Goal: Task Accomplishment & Management: Manage account settings

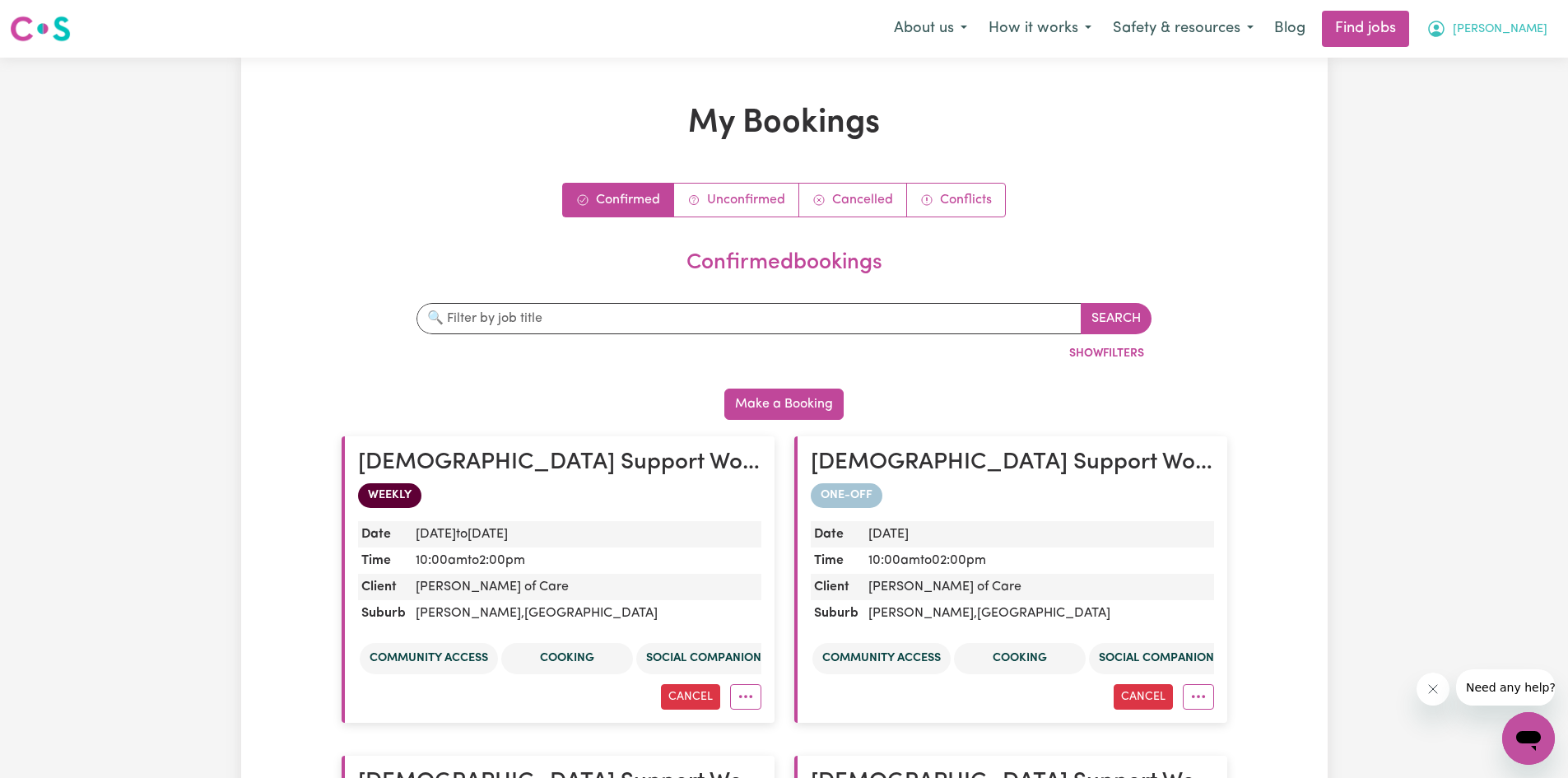
click at [789, 28] on span "[PERSON_NAME]" at bounding box center [1500, 30] width 95 height 19
click at [789, 58] on link "My Account" at bounding box center [1493, 64] width 130 height 32
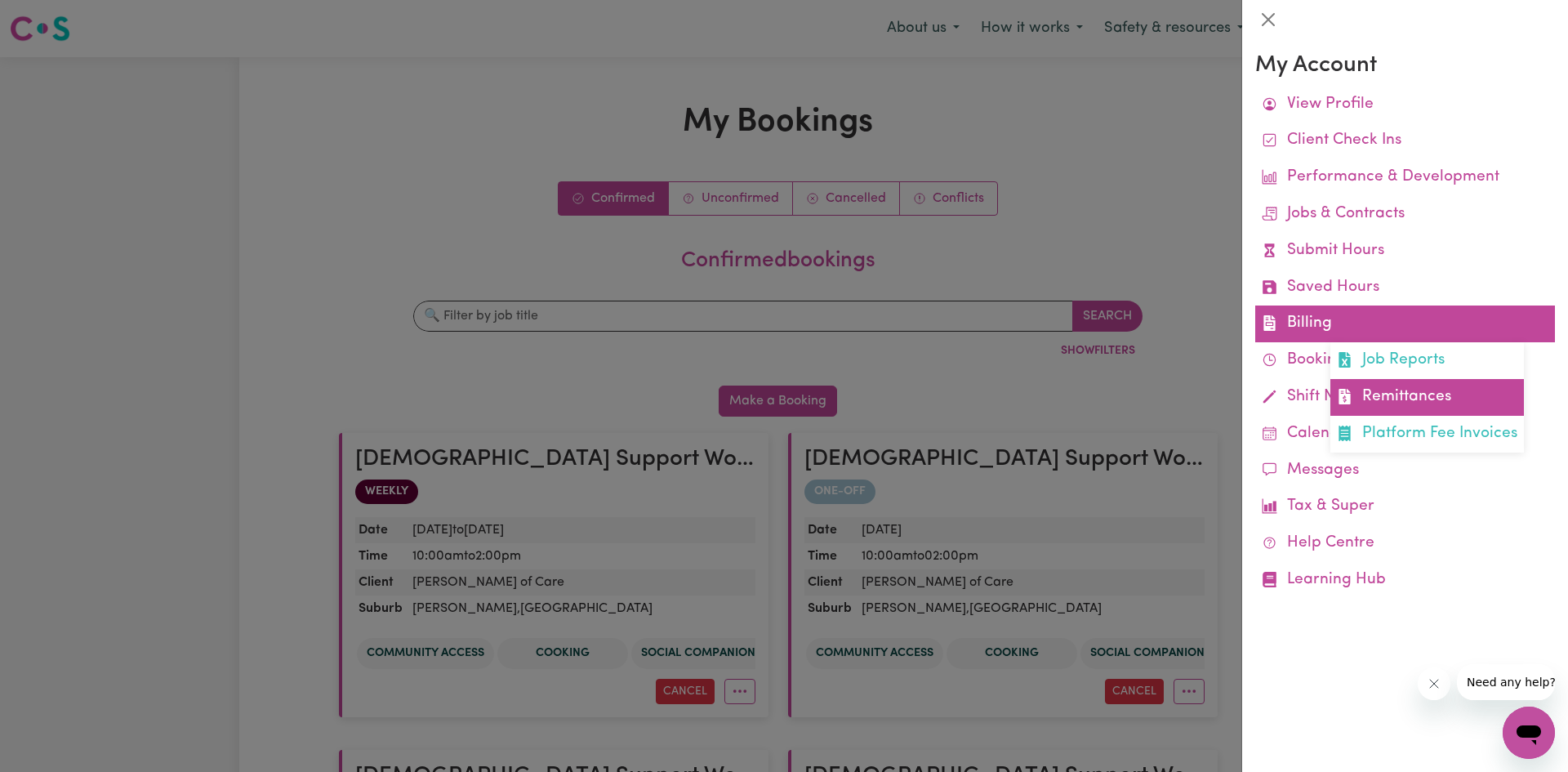
click at [782, 400] on link "Remittances" at bounding box center [1427, 398] width 193 height 37
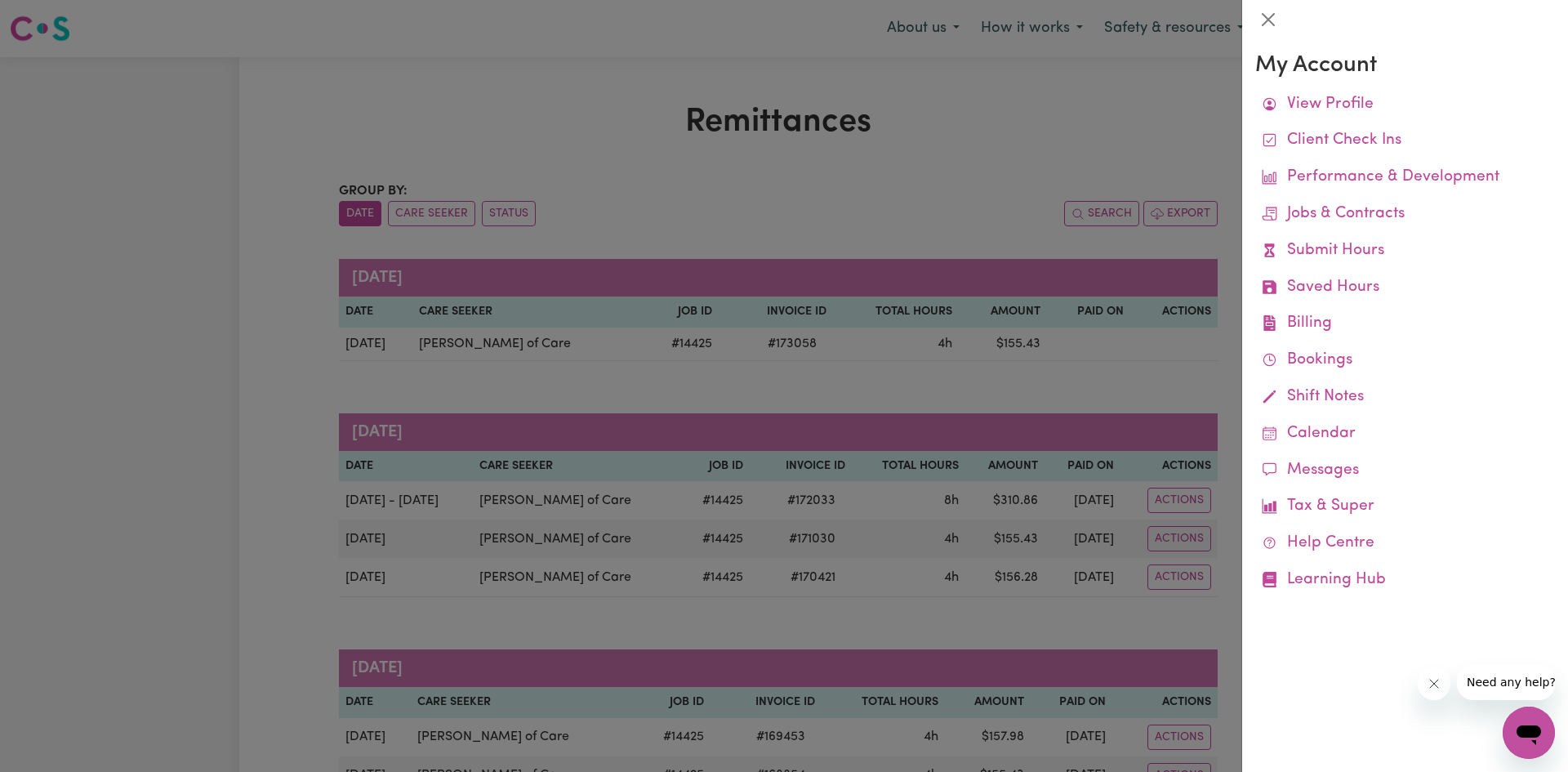
click at [782, 384] on div at bounding box center [784, 386] width 1568 height 772
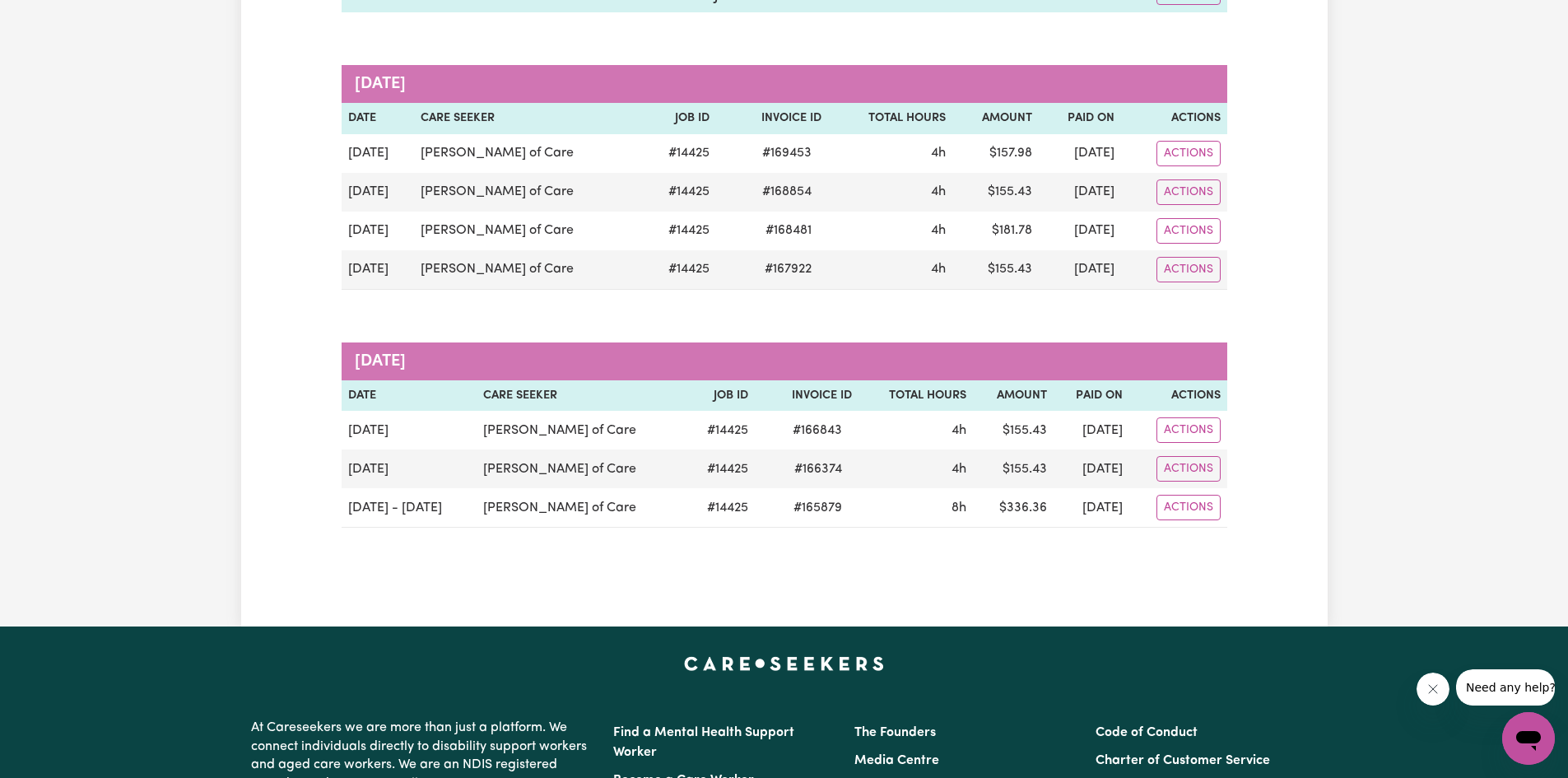
scroll to position [593, 0]
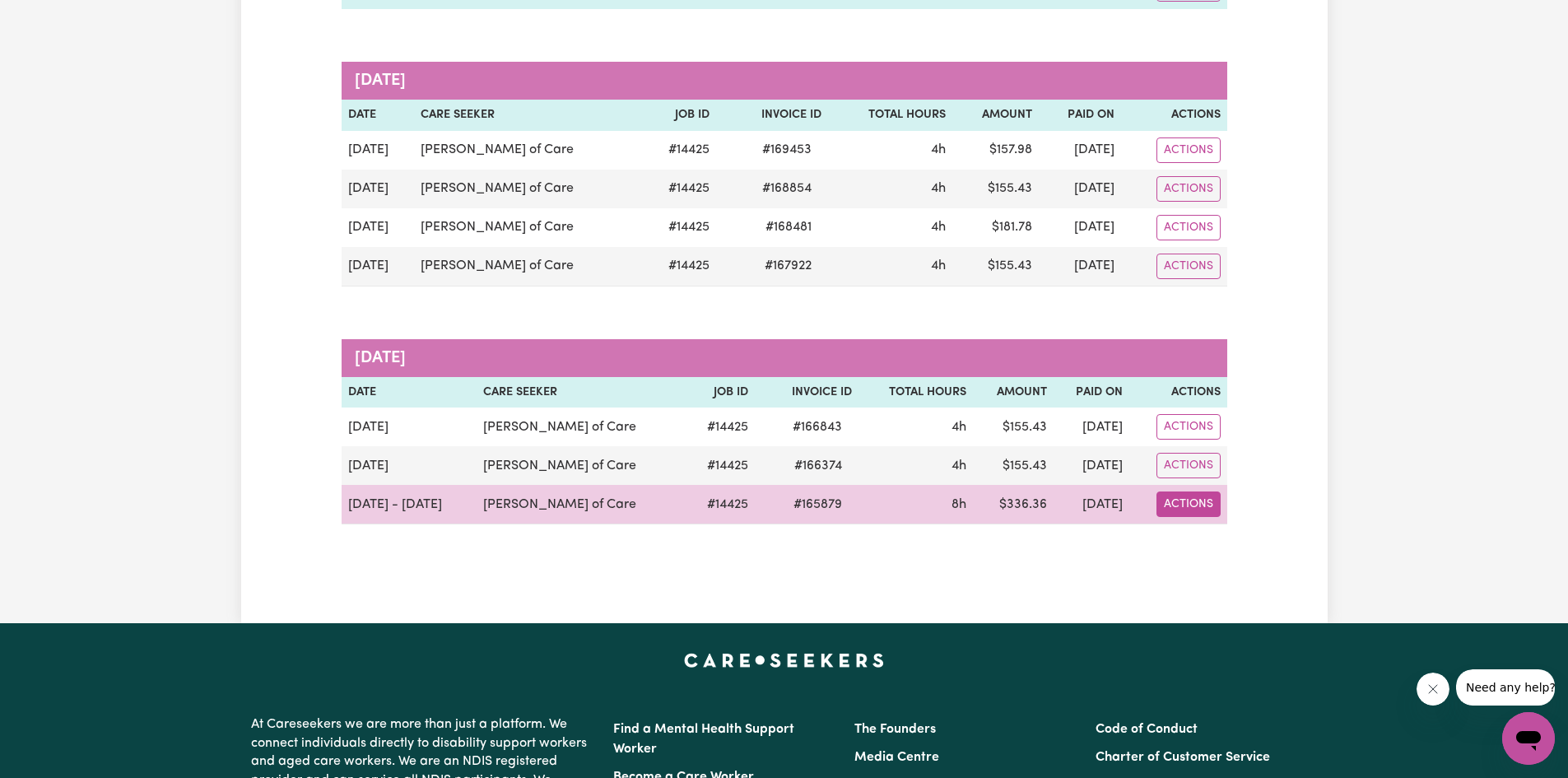
click at [789, 503] on button "Actions" at bounding box center [1189, 504] width 64 height 26
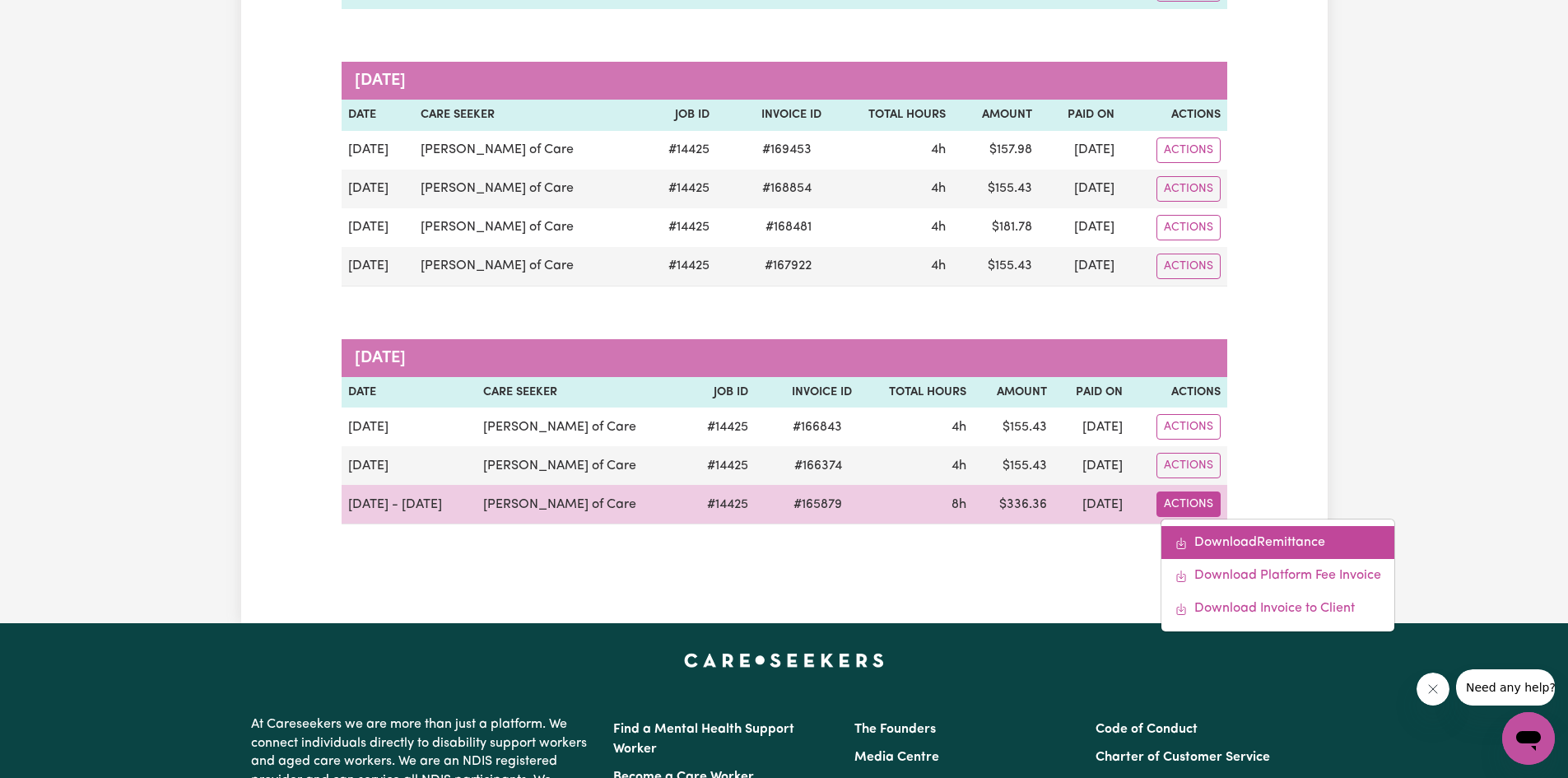
click at [789, 547] on link "Download Remittance" at bounding box center [1278, 542] width 233 height 32
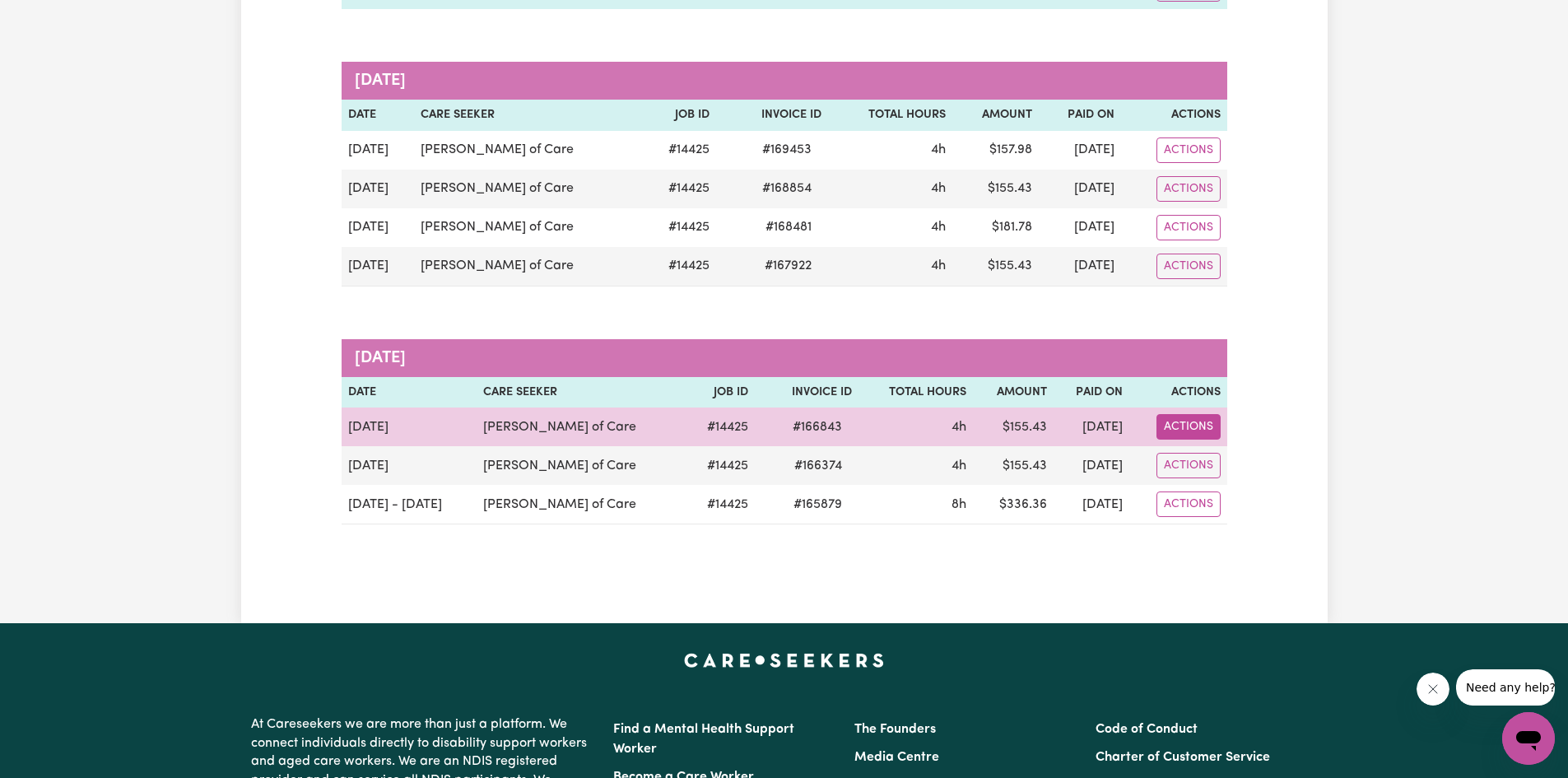
drag, startPoint x: 1205, startPoint y: 418, endPoint x: 1195, endPoint y: 424, distance: 11.7
click at [789, 424] on button "Actions" at bounding box center [1189, 427] width 64 height 26
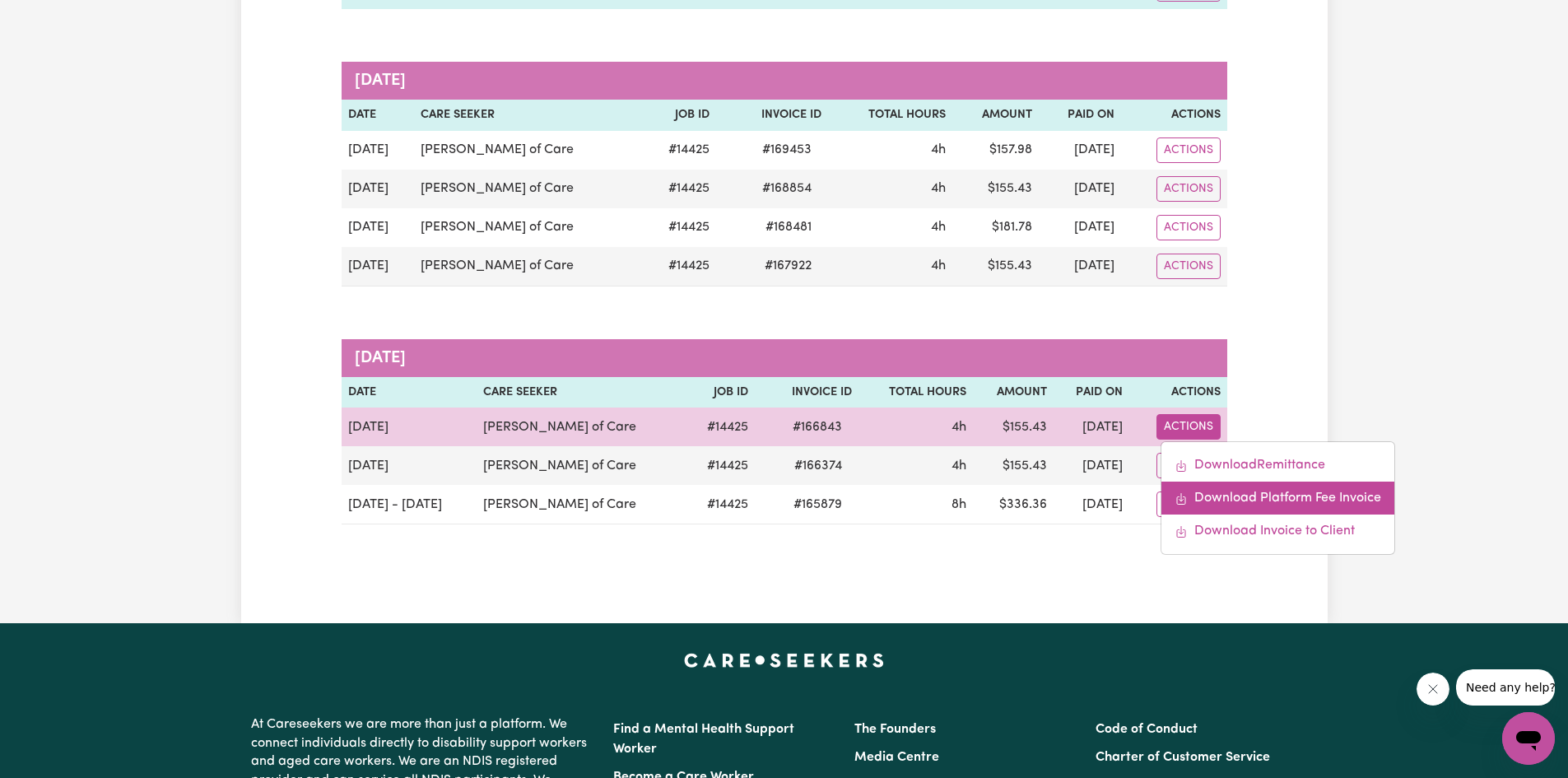
click at [789, 490] on link "Download Platform Fee Invoice" at bounding box center [1278, 497] width 233 height 32
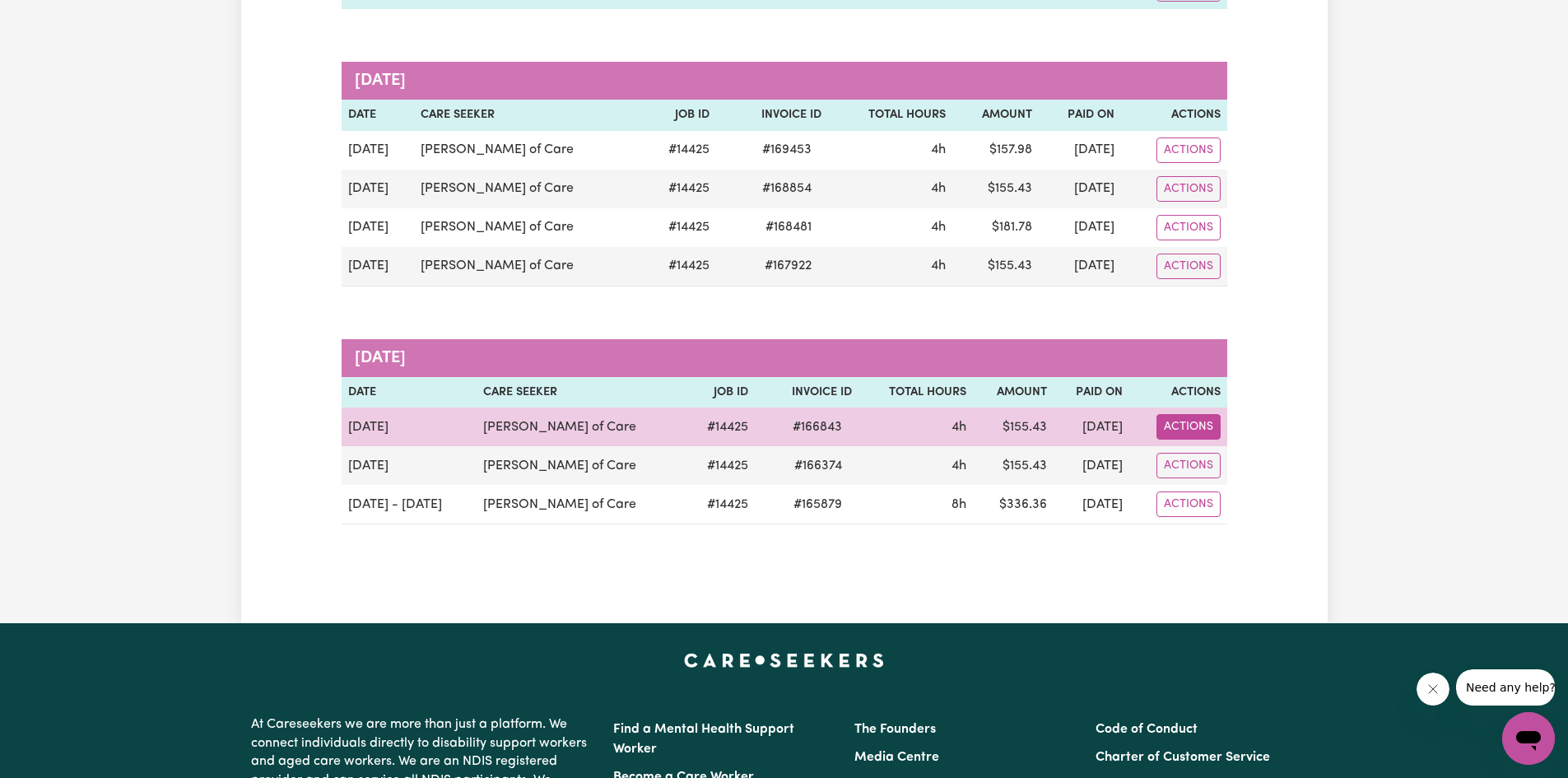
click at [789, 428] on button "Actions" at bounding box center [1189, 427] width 64 height 26
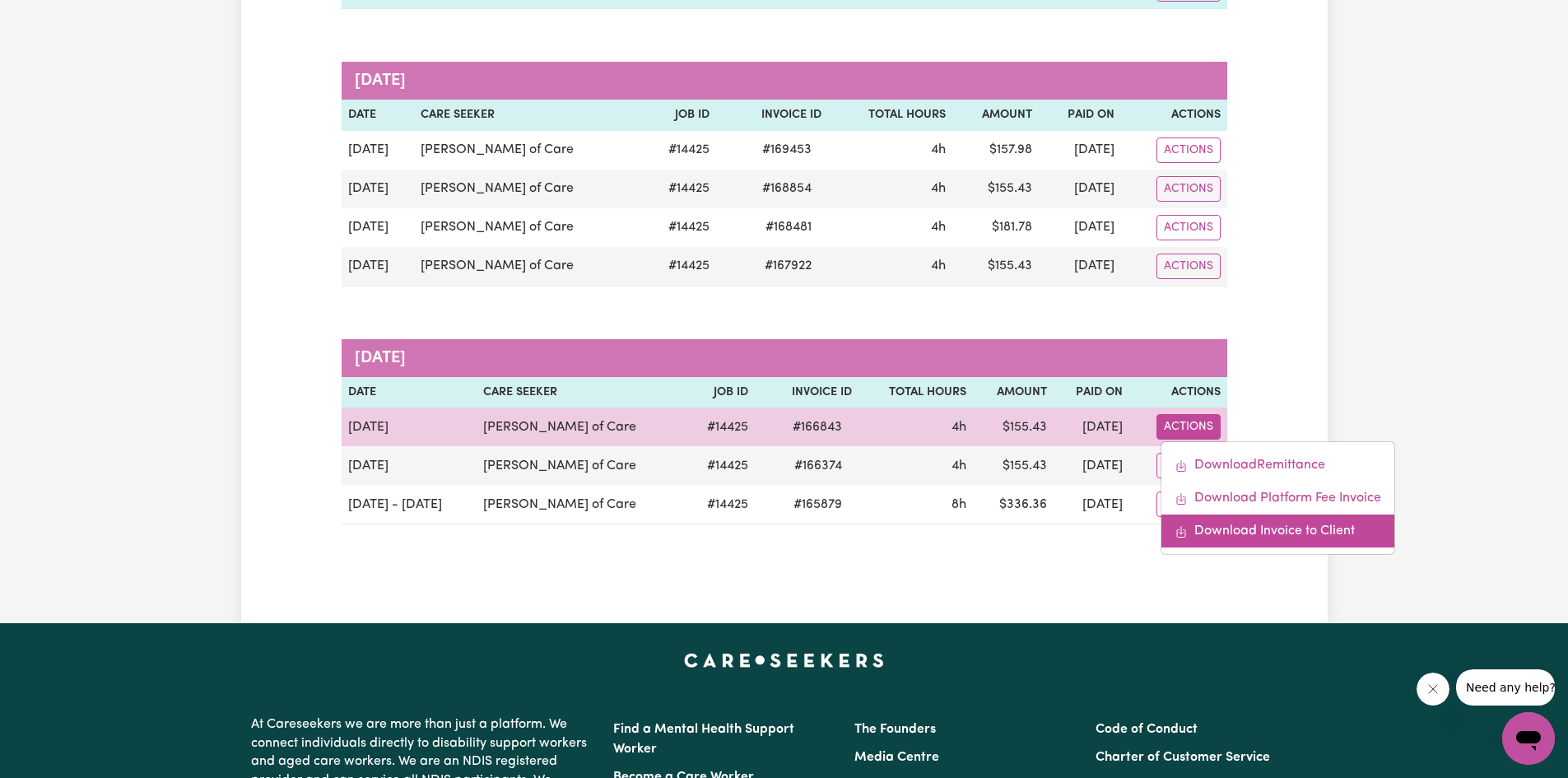
click at [789, 529] on link "Download Invoice to Client" at bounding box center [1278, 530] width 233 height 32
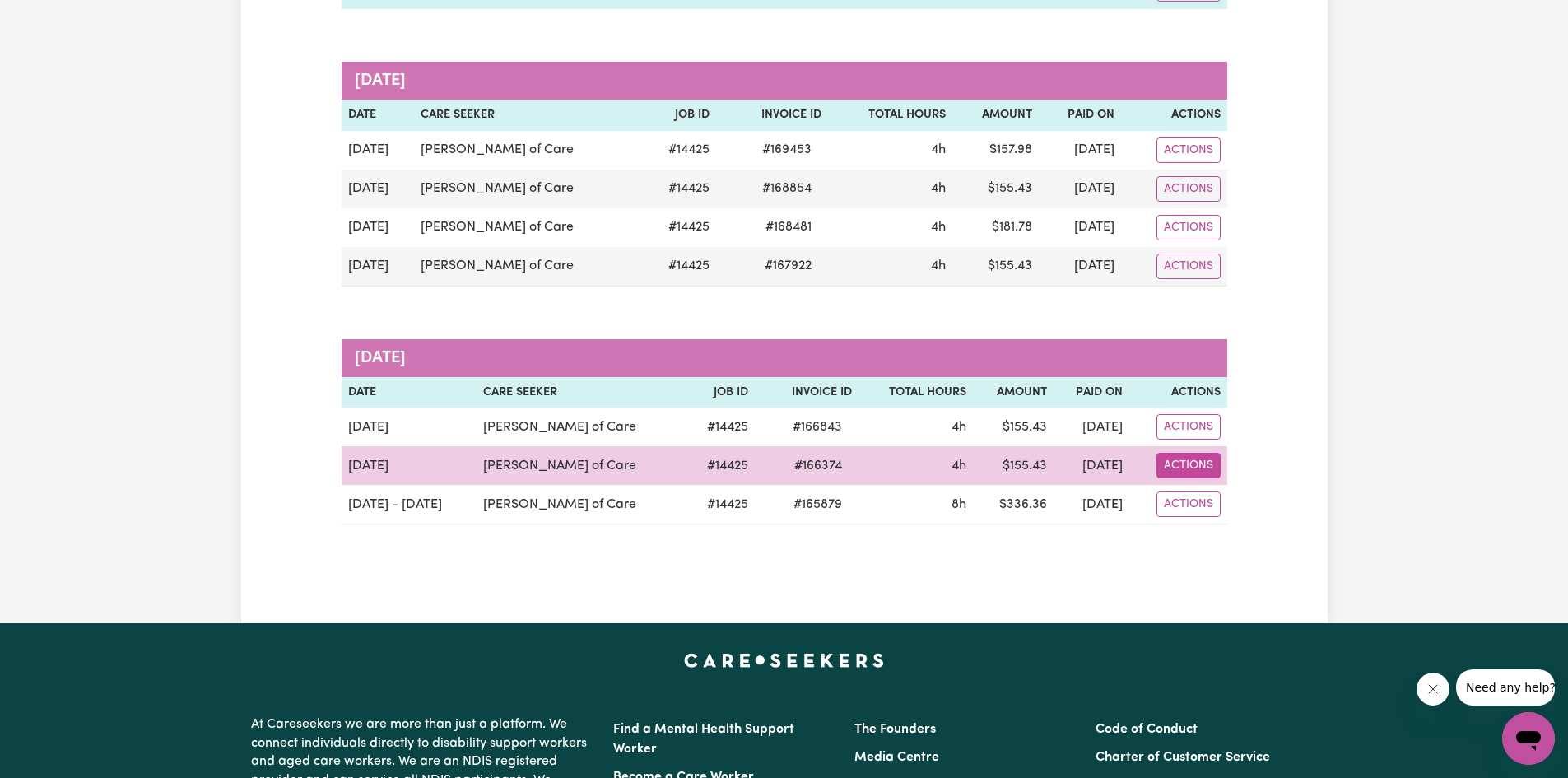
click at [789, 463] on button "Actions" at bounding box center [1189, 466] width 64 height 26
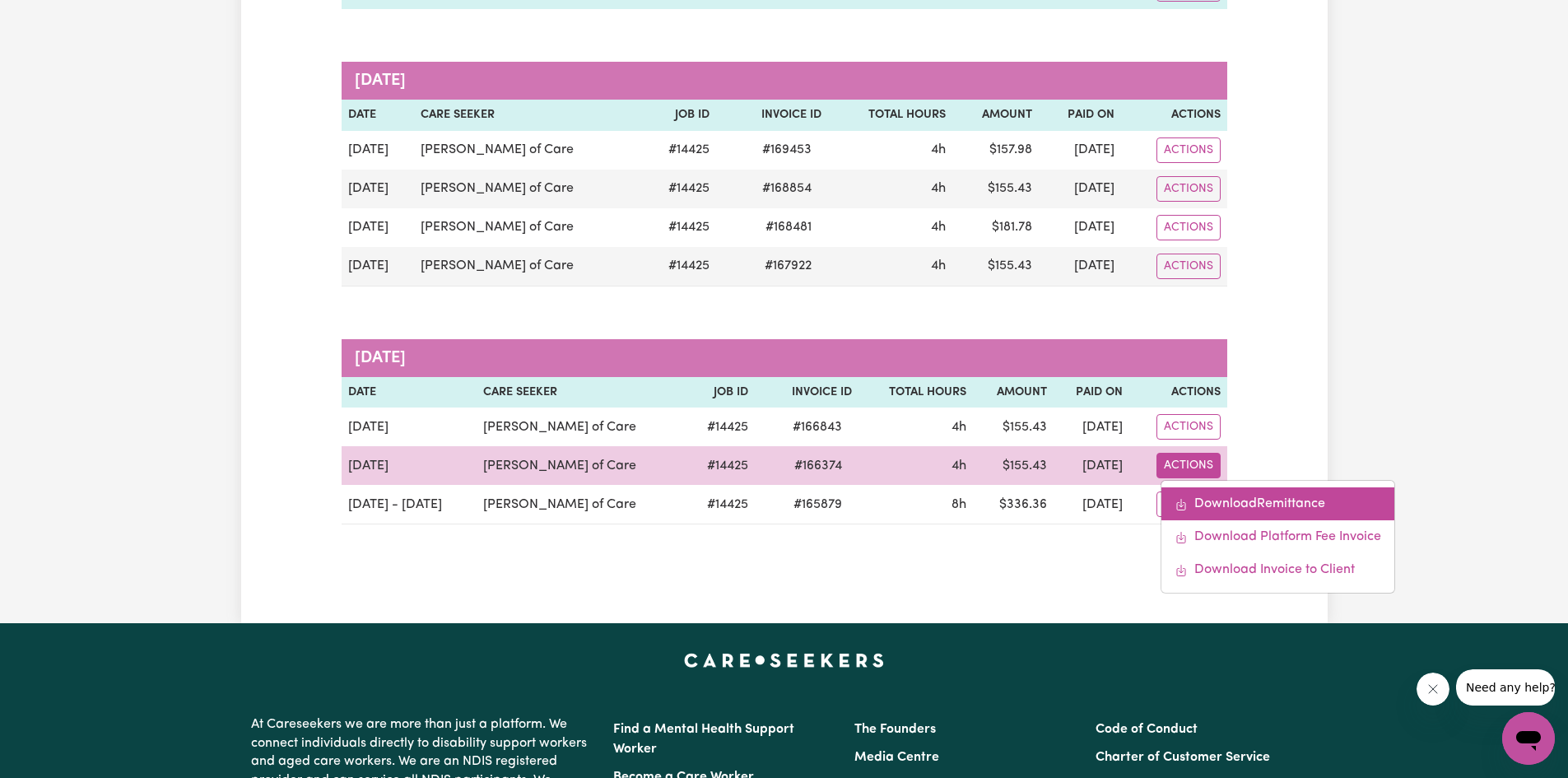
click at [789, 495] on link "Download Remittance" at bounding box center [1278, 503] width 233 height 32
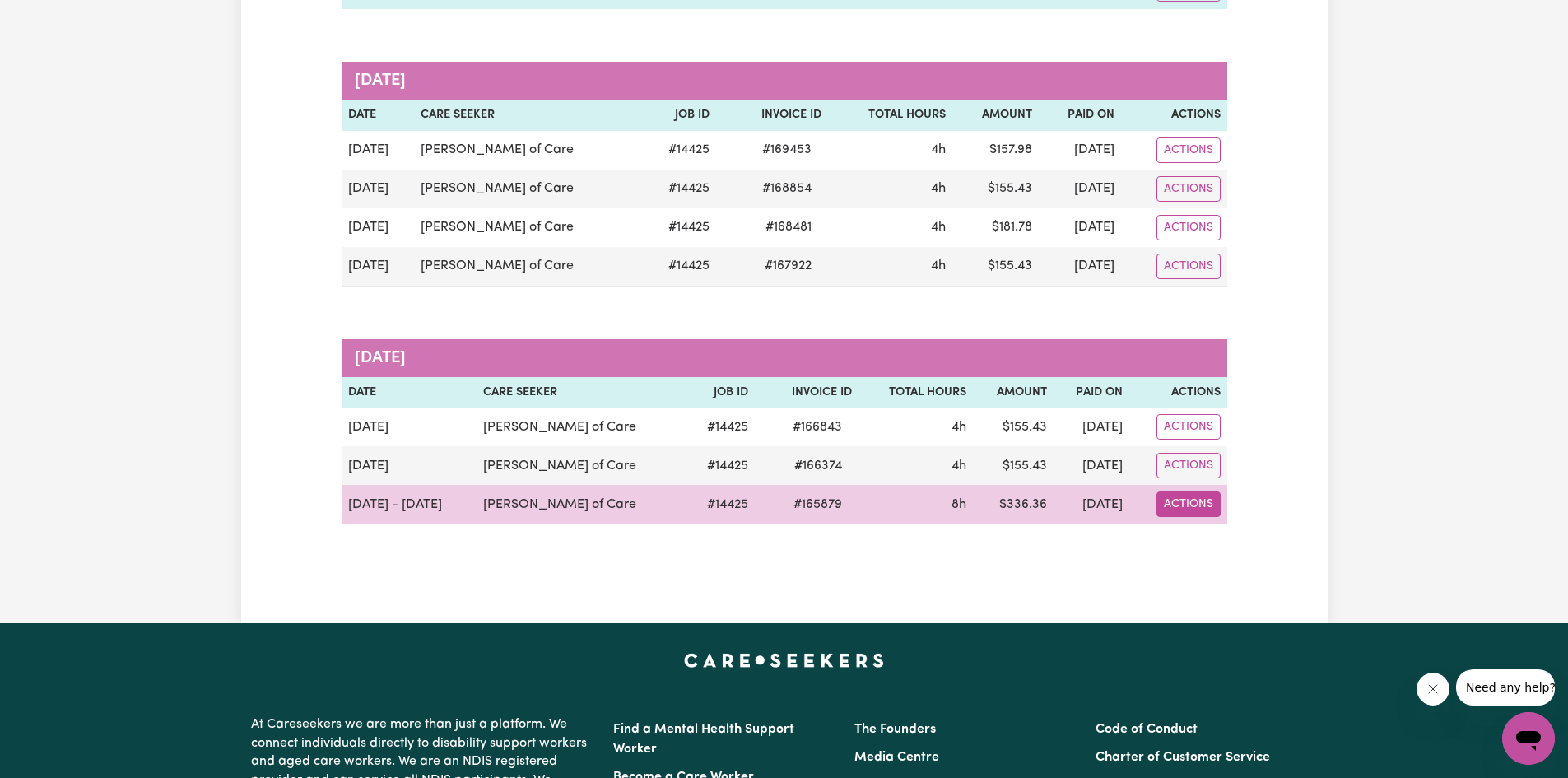
click at [789, 500] on button "Actions" at bounding box center [1189, 504] width 64 height 26
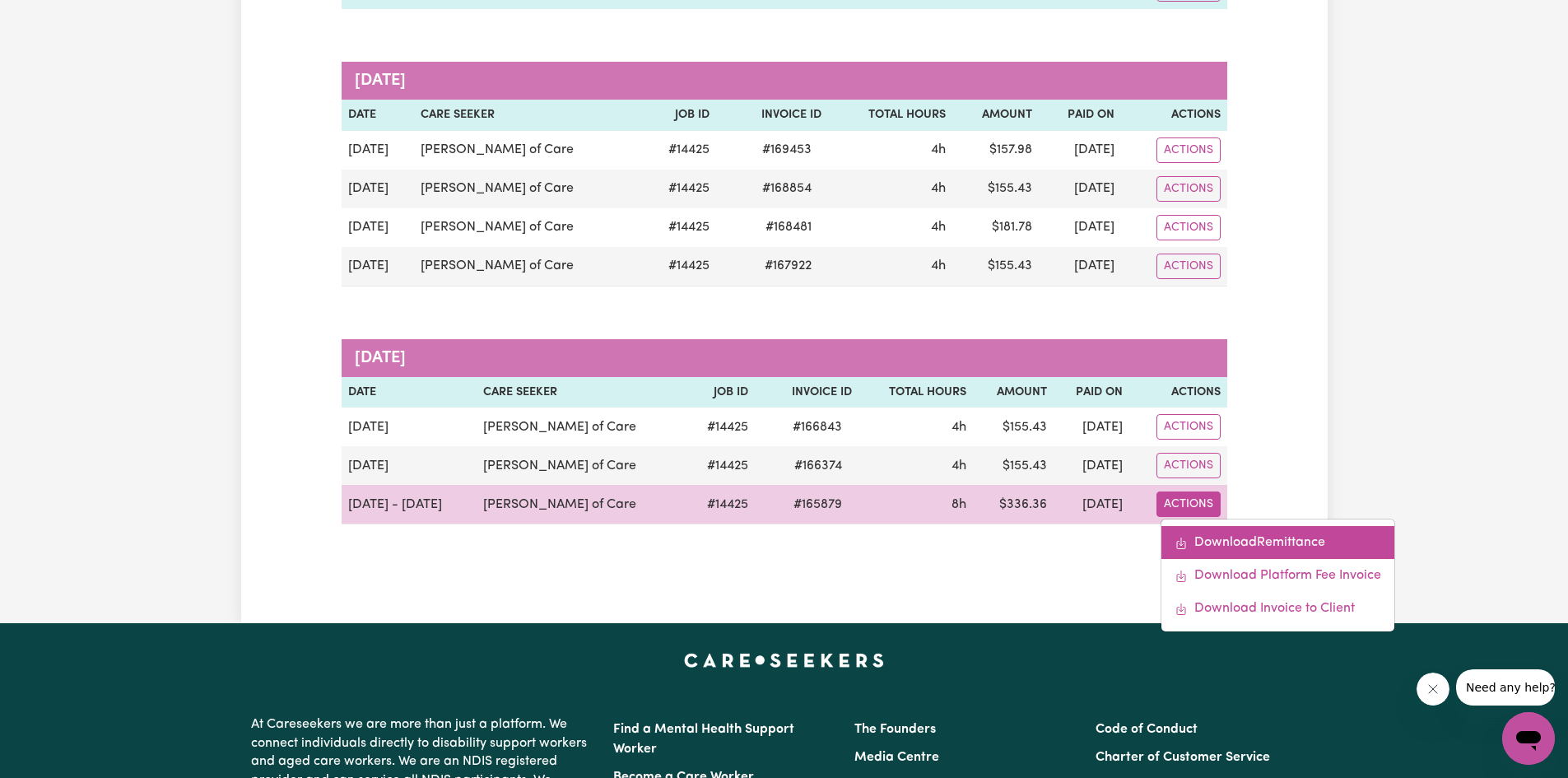
click at [789, 537] on link "Download Remittance" at bounding box center [1278, 542] width 233 height 32
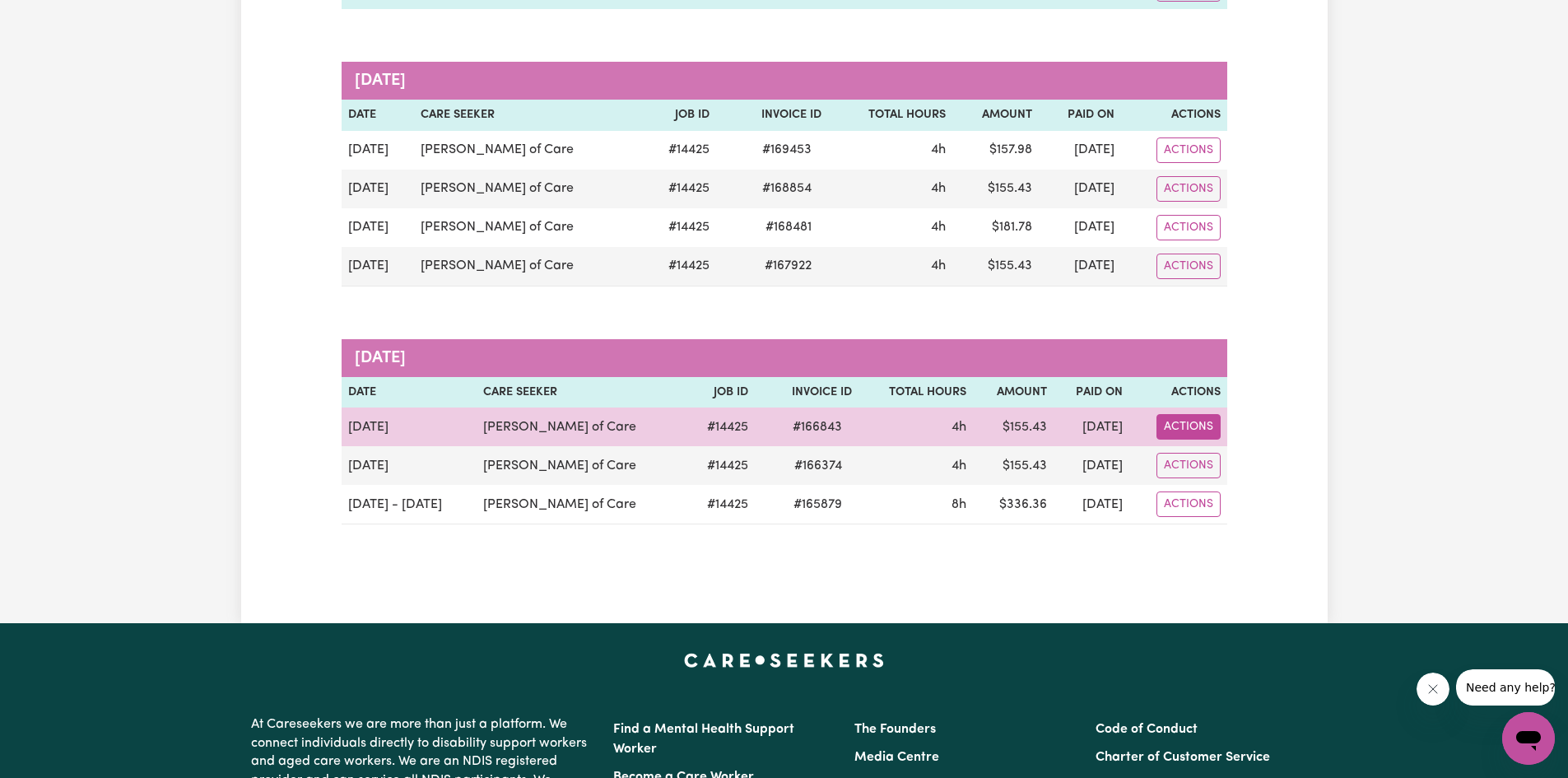
click at [789, 429] on button "Actions" at bounding box center [1189, 427] width 64 height 26
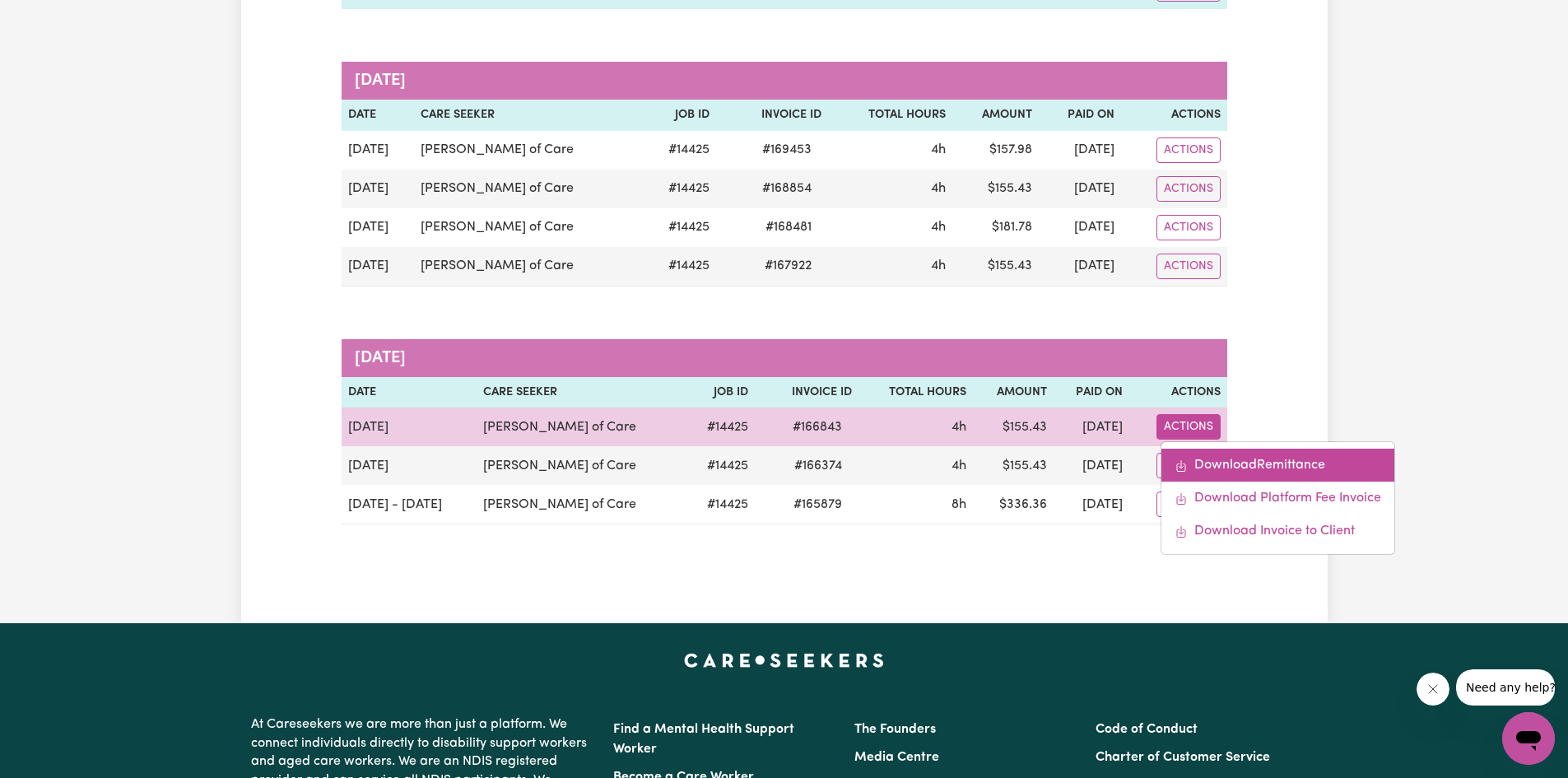
click at [789, 478] on link "Download Remittance" at bounding box center [1278, 465] width 233 height 32
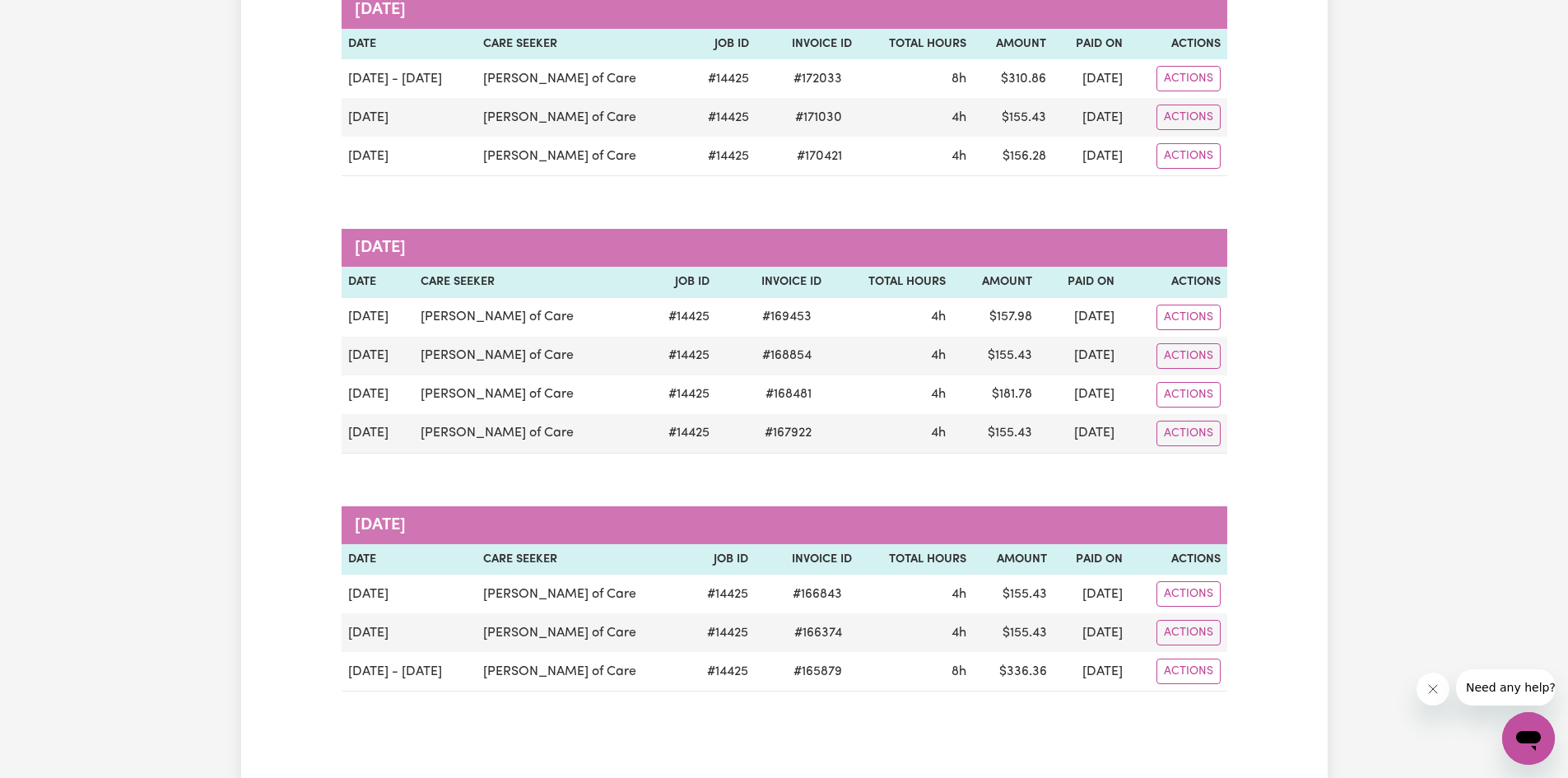
scroll to position [421, 0]
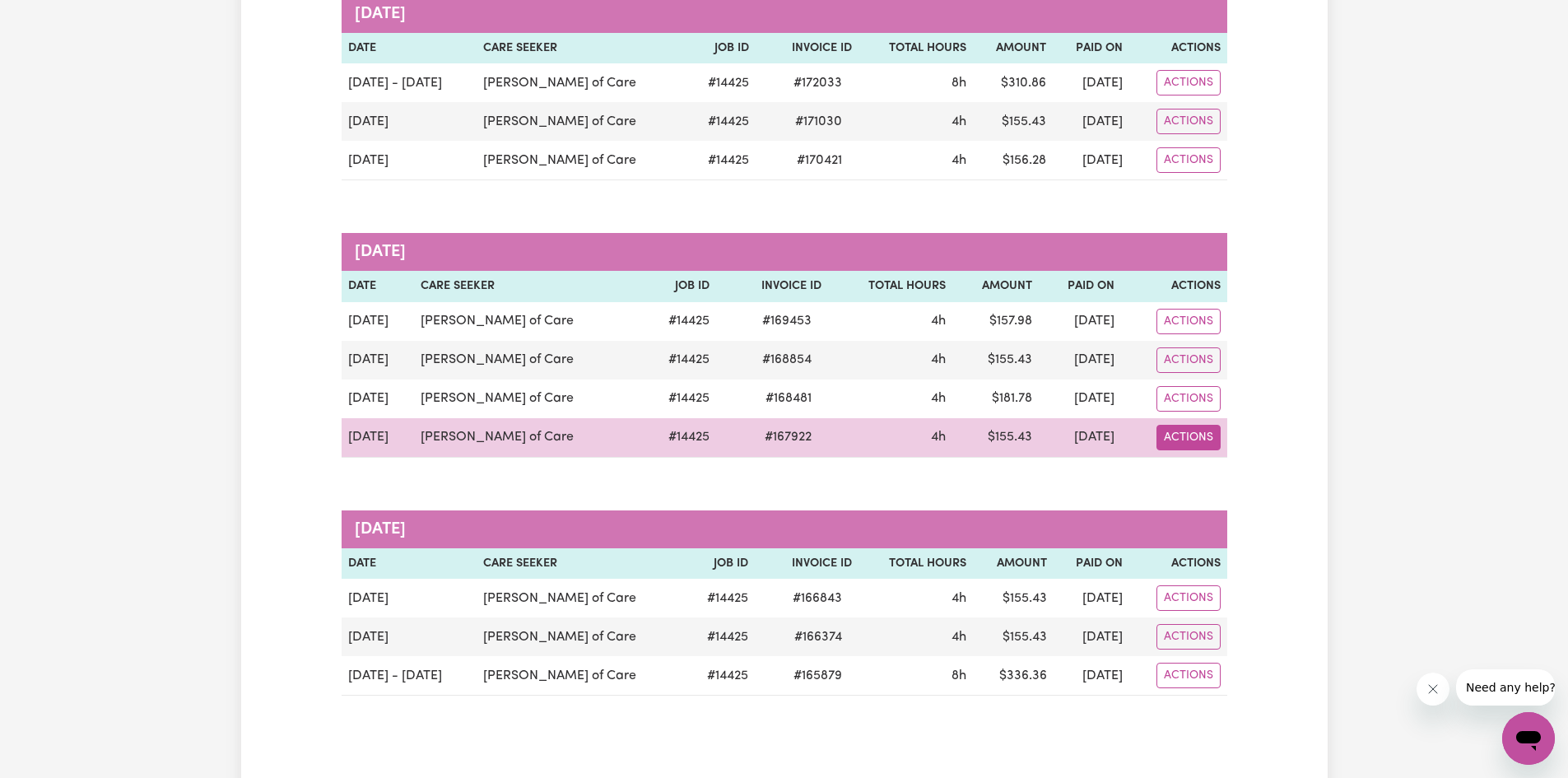
click at [789, 439] on button "Actions" at bounding box center [1189, 438] width 64 height 26
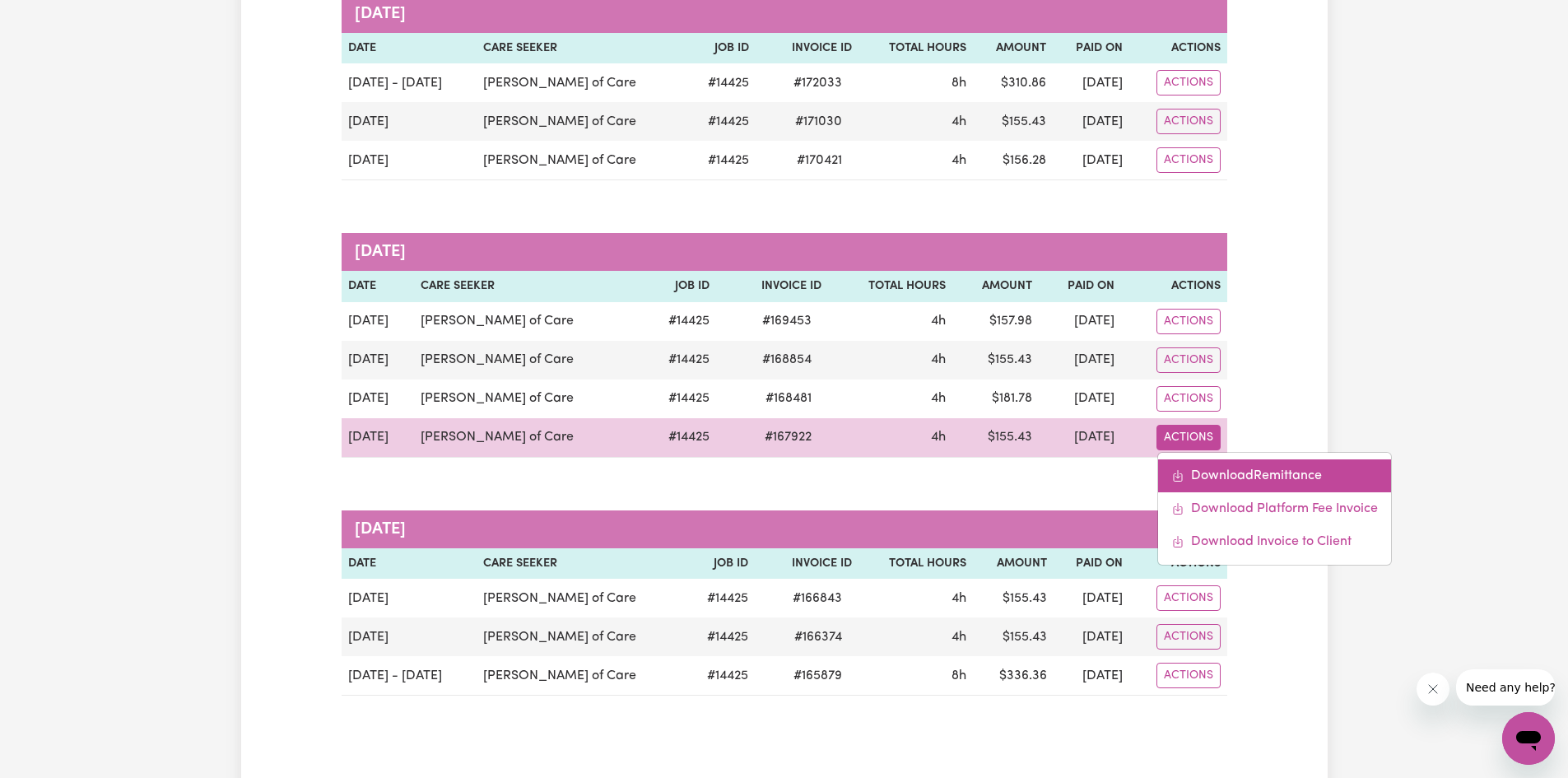
click at [789, 471] on link "Download Remittance" at bounding box center [1275, 475] width 233 height 32
